Goal: Task Accomplishment & Management: Manage account settings

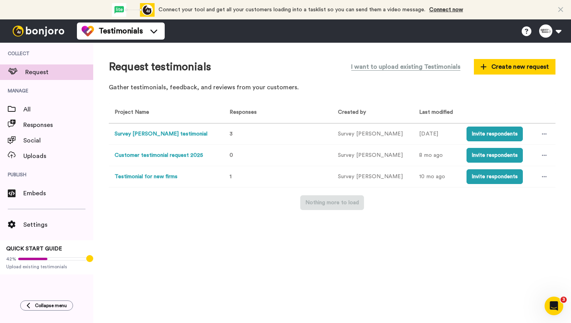
click at [162, 134] on button "Survey [PERSON_NAME] testimonial" at bounding box center [161, 134] width 93 height 8
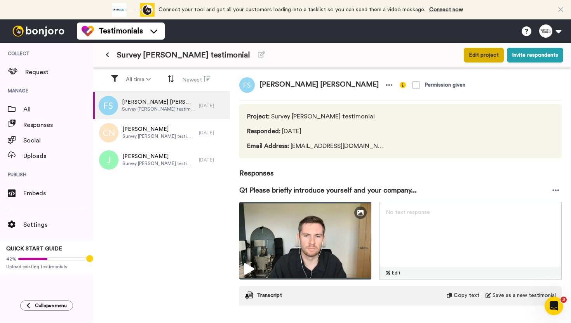
click at [491, 59] on button "Edit project" at bounding box center [484, 55] width 40 height 15
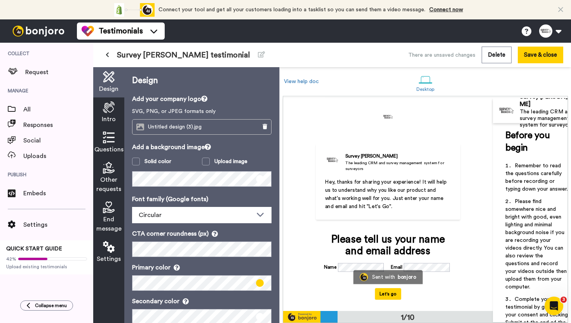
click at [112, 148] on span "Questions" at bounding box center [108, 149] width 29 height 9
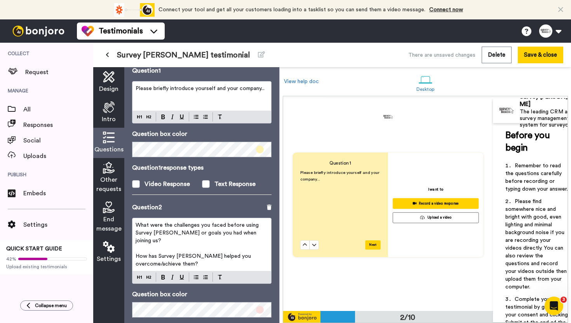
scroll to position [65, 0]
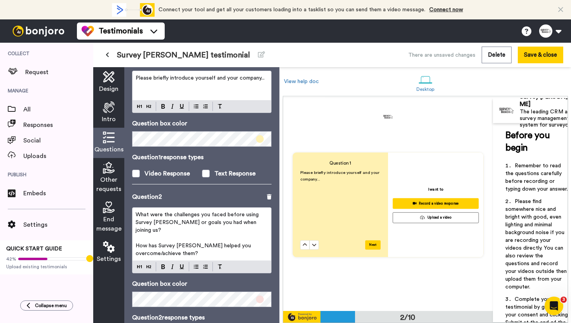
click at [182, 219] on p "What were the challenges you faced before using Survey [PERSON_NAME] or goals y…" at bounding box center [202, 222] width 132 height 23
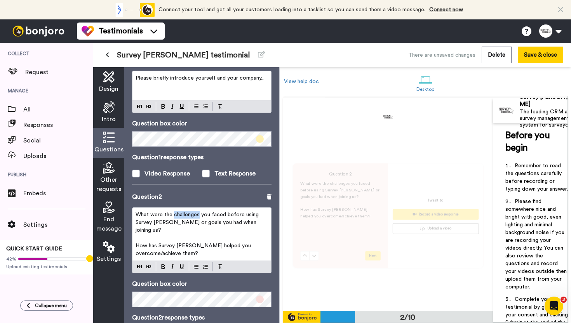
click at [182, 219] on p "What were the challenges you faced before using Survey [PERSON_NAME] or goals y…" at bounding box center [202, 222] width 132 height 23
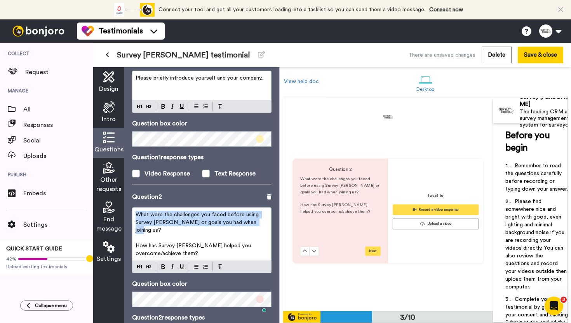
scroll to position [425, 0]
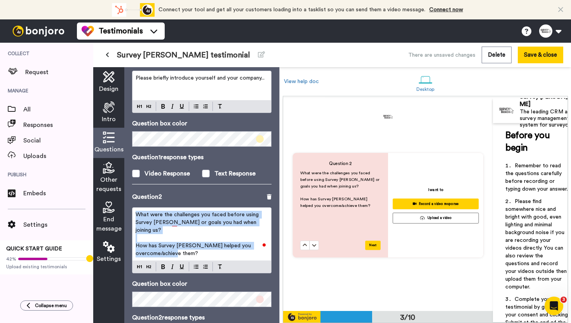
drag, startPoint x: 162, startPoint y: 245, endPoint x: 131, endPoint y: 204, distance: 51.6
click at [131, 204] on div "Questions Ask a single question, or a series of questions up to 6 . Question 1 …" at bounding box center [201, 195] width 155 height 256
copy div "What were the challenges you faced before using Survey Booker or goals you had …"
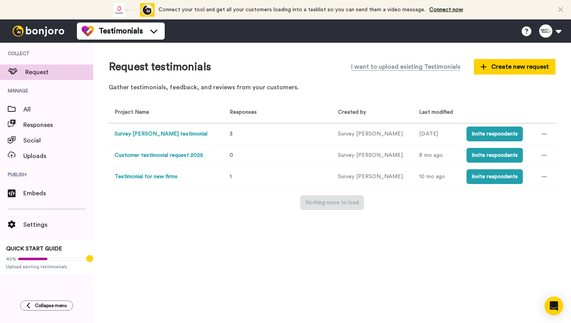
click at [158, 152] on button "Customer testimonial request 2025" at bounding box center [159, 155] width 89 height 8
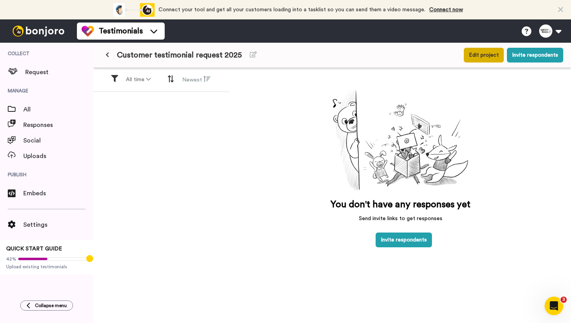
click at [477, 48] on button "Edit project" at bounding box center [484, 55] width 40 height 15
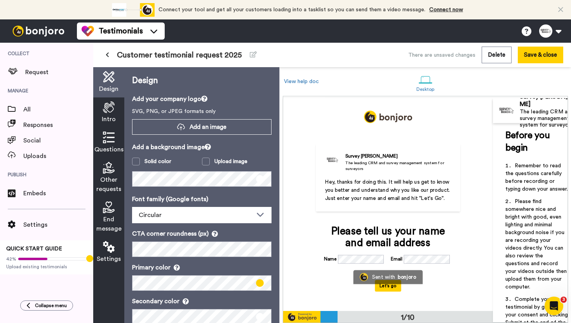
click at [109, 145] on span "Questions" at bounding box center [108, 149] width 29 height 9
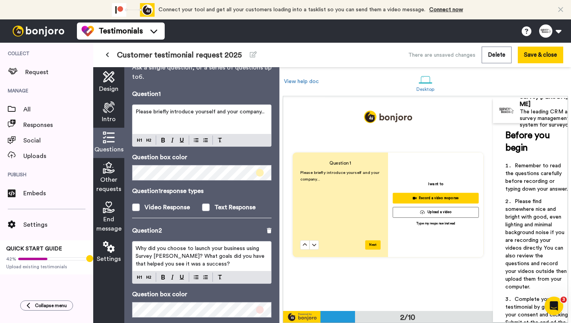
scroll to position [32, 0]
click at [213, 264] on p "Why did you choose to launch your business using Survey [PERSON_NAME]? What goa…" at bounding box center [202, 255] width 132 height 23
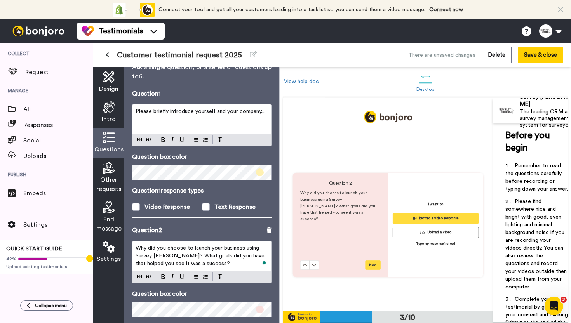
click at [300, 261] on button at bounding box center [304, 265] width 9 height 9
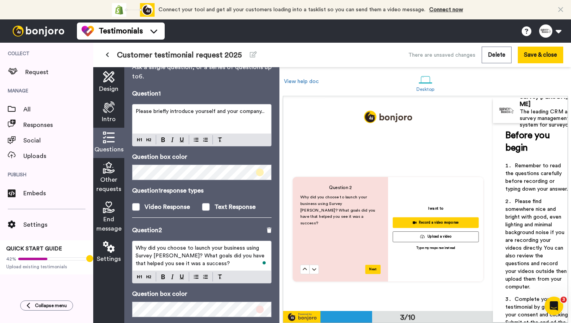
click at [300, 265] on button at bounding box center [304, 269] width 9 height 9
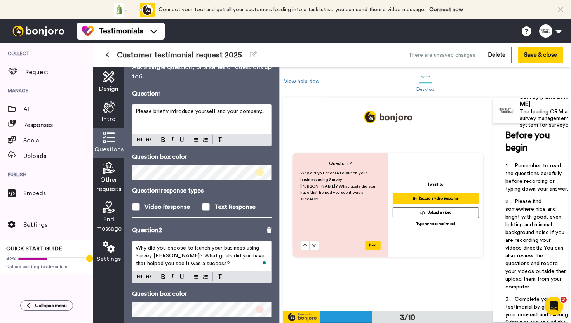
scroll to position [425, 0]
click at [213, 264] on p "Why did you choose to launch your business using Survey [PERSON_NAME]? What goa…" at bounding box center [202, 255] width 132 height 23
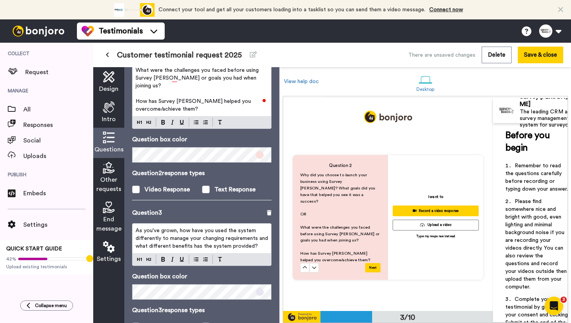
scroll to position [0, 0]
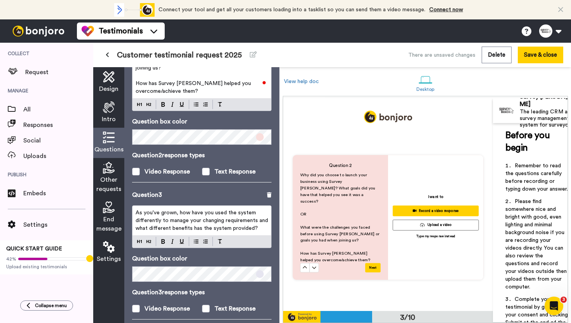
click at [176, 210] on span "As you've grown, how have you used the system differently to manage your changi…" at bounding box center [203, 220] width 134 height 21
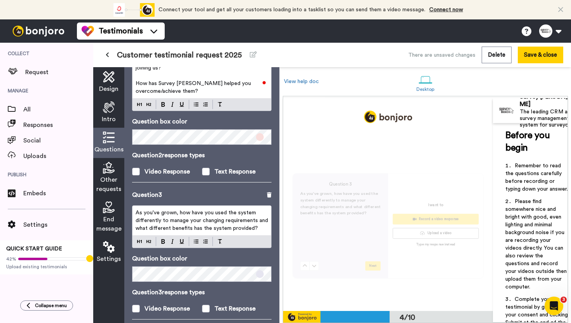
scroll to position [274, 0]
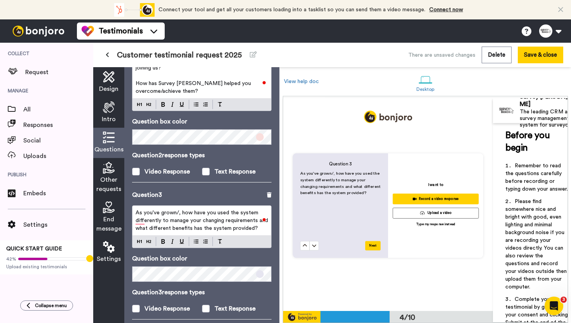
click at [178, 210] on span "As you've grown/, how have you used the system differently to manage your chang…" at bounding box center [203, 220] width 134 height 21
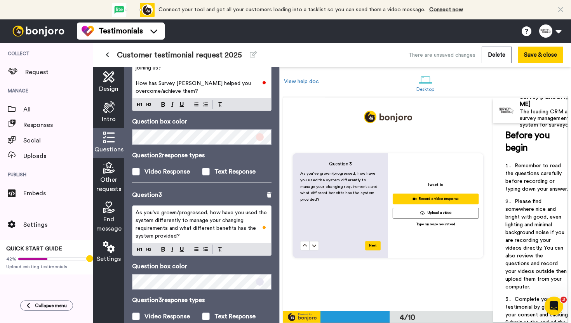
click at [171, 222] on span "As you've grown/progressed, how have you used the system differently to manage …" at bounding box center [202, 224] width 133 height 29
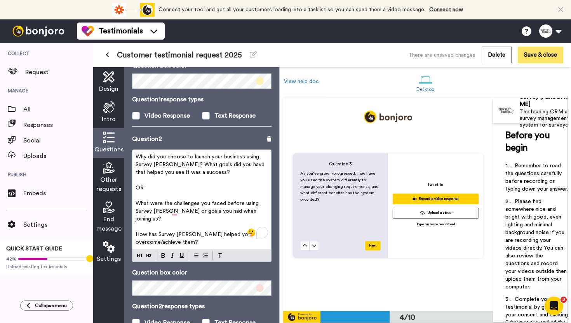
click at [537, 53] on button "Save & close" at bounding box center [540, 55] width 45 height 17
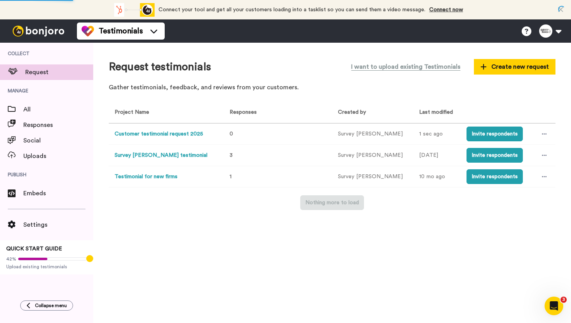
click at [180, 134] on button "Customer testimonial request 2025" at bounding box center [159, 134] width 89 height 8
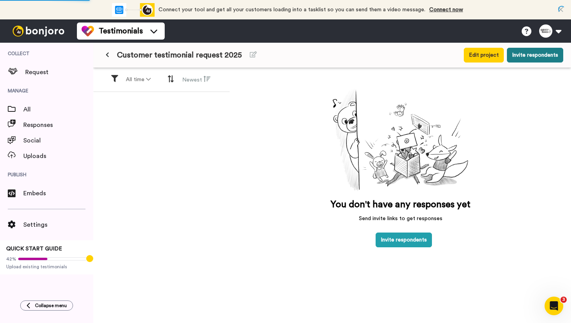
click at [528, 54] on button "Invite respondents" at bounding box center [535, 55] width 56 height 15
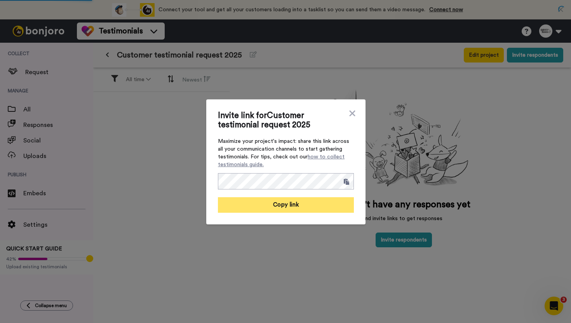
click at [297, 204] on button "Copy link" at bounding box center [286, 205] width 136 height 16
